Goal: Task Accomplishment & Management: Manage account settings

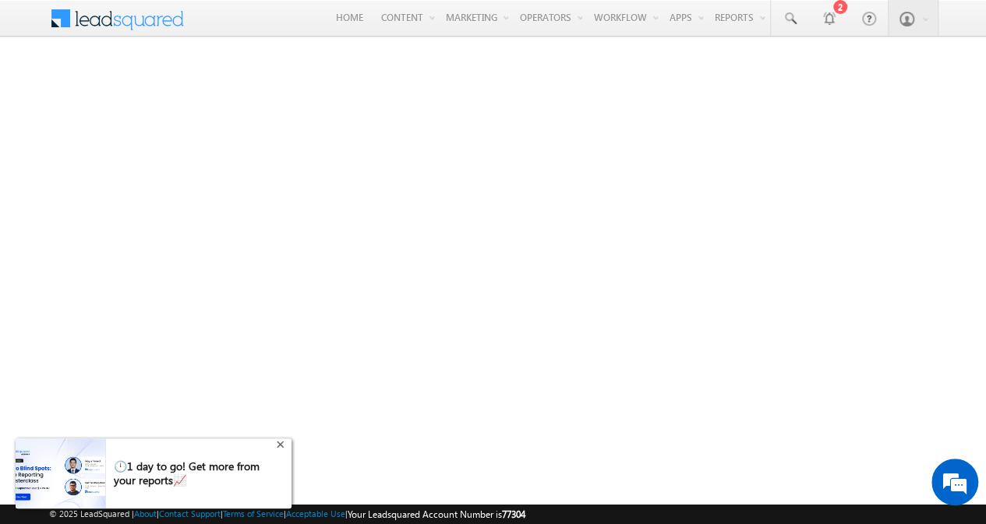
click at [277, 443] on div "+" at bounding box center [282, 442] width 19 height 19
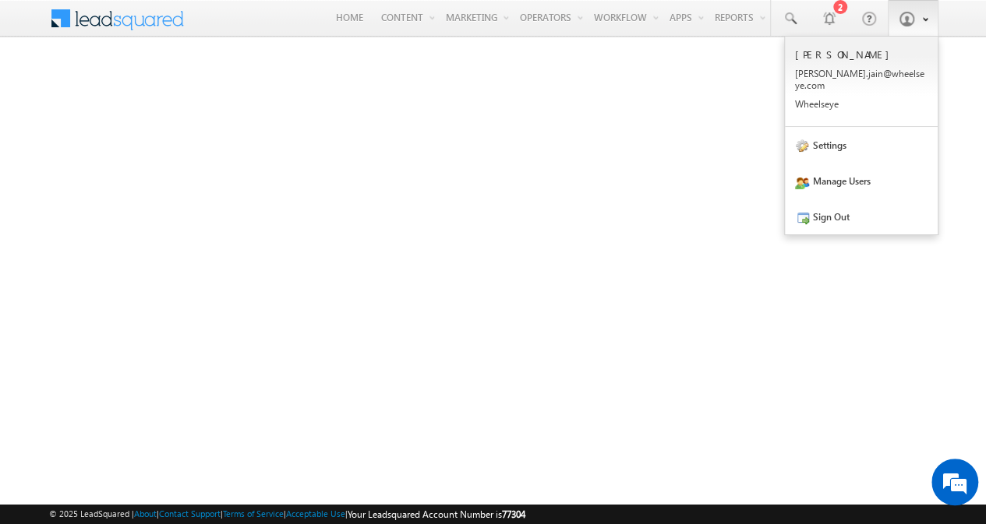
click at [915, 23] on link at bounding box center [912, 18] width 51 height 36
click at [834, 168] on link "Manage Users" at bounding box center [861, 181] width 153 height 36
